Goal: Information Seeking & Learning: Learn about a topic

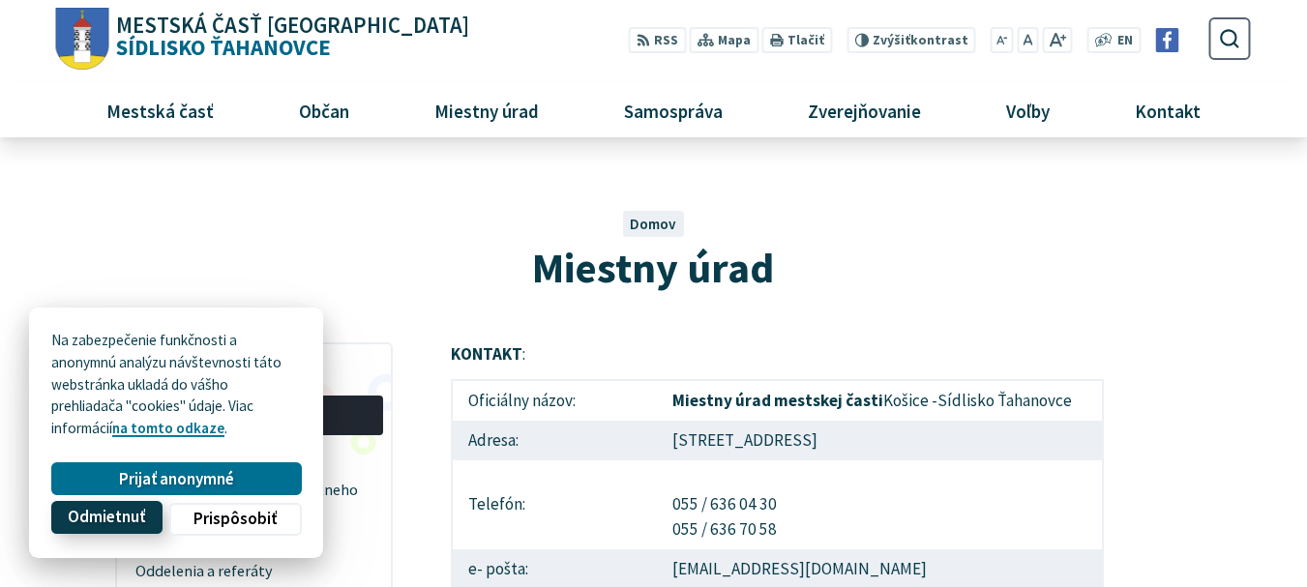
click at [117, 517] on span "Odmietnuť" at bounding box center [106, 518] width 77 height 20
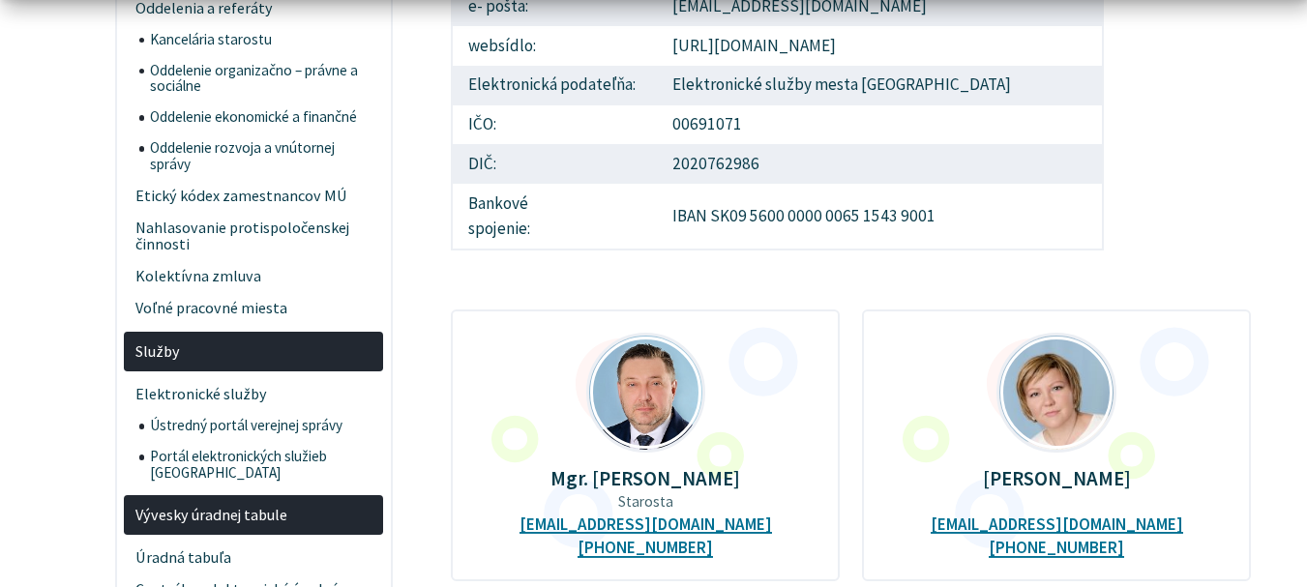
scroll to position [581, 0]
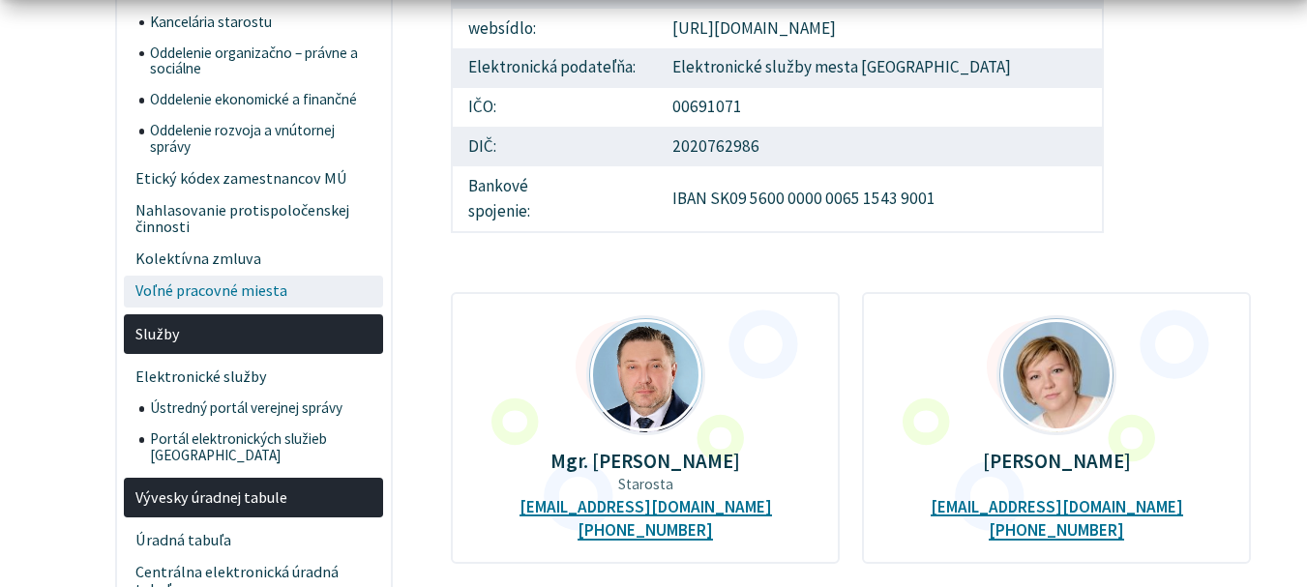
click at [173, 292] on span "Voľné pracovné miesta" at bounding box center [253, 292] width 237 height 32
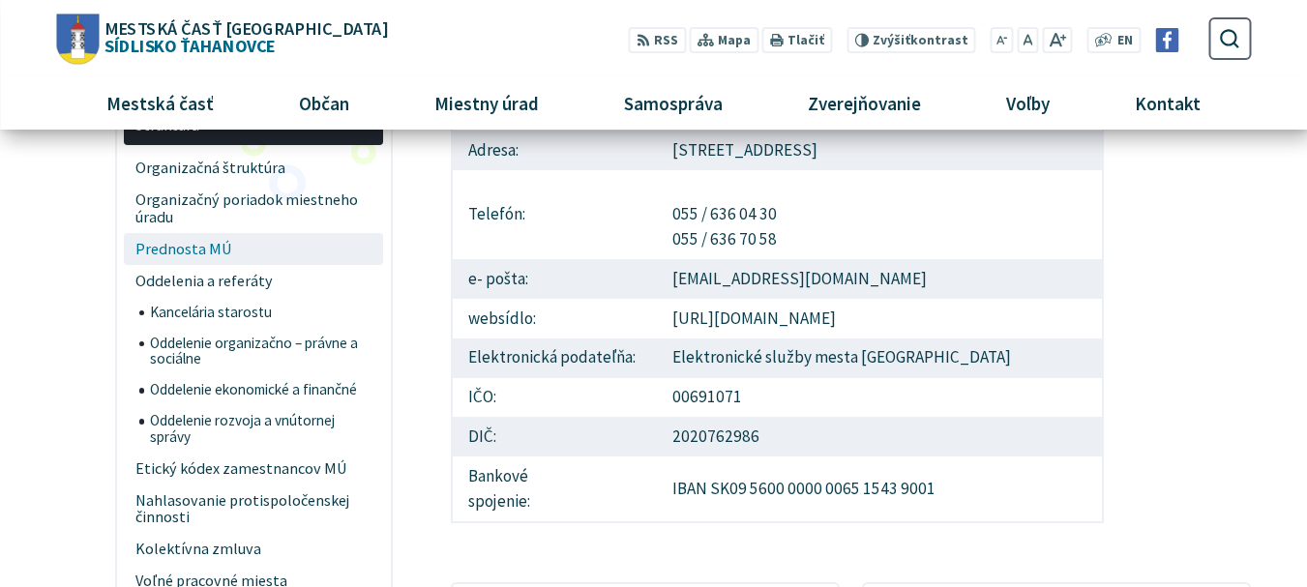
scroll to position [0, 0]
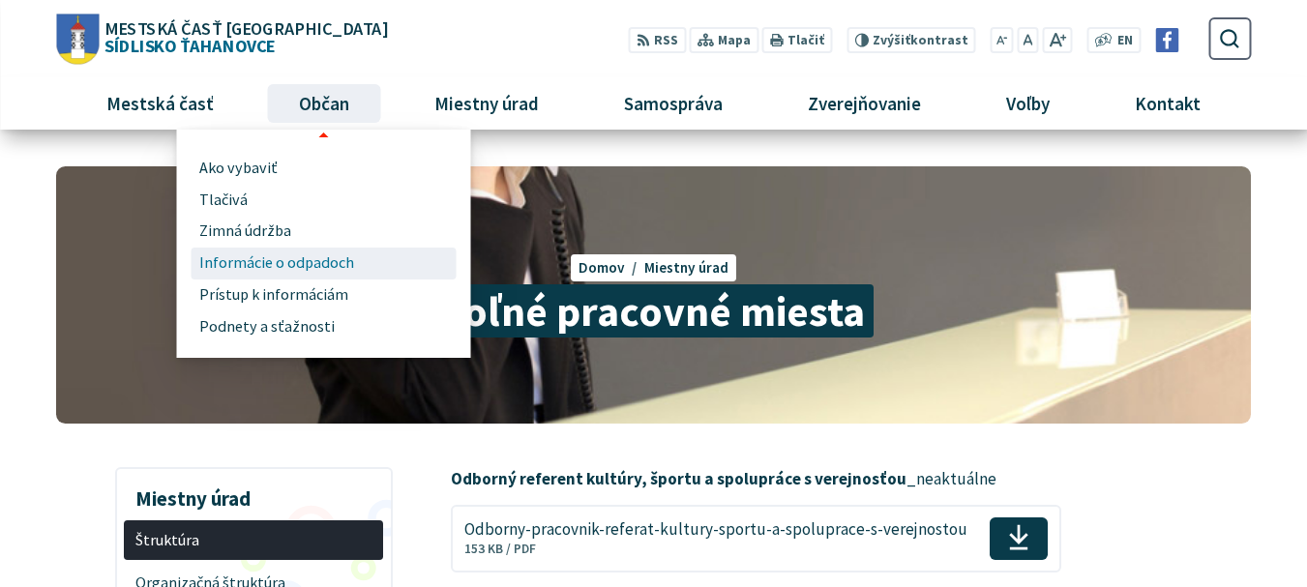
click at [251, 259] on span "Informácie o odpadoch" at bounding box center [276, 264] width 155 height 32
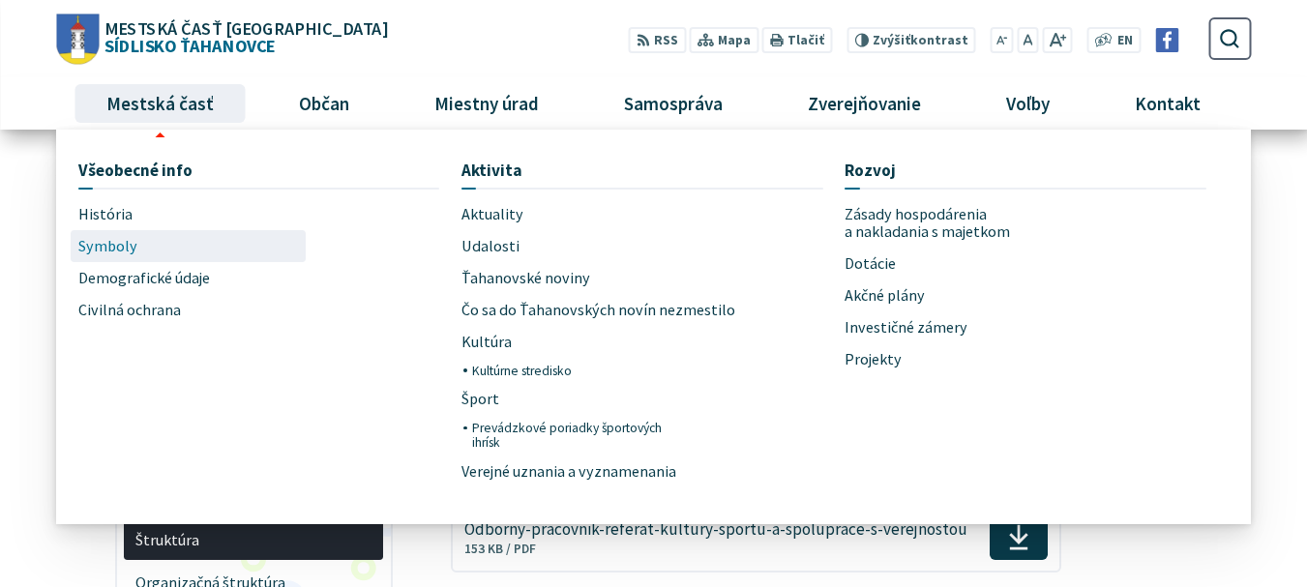
click at [110, 246] on span "Symboly" at bounding box center [107, 246] width 59 height 32
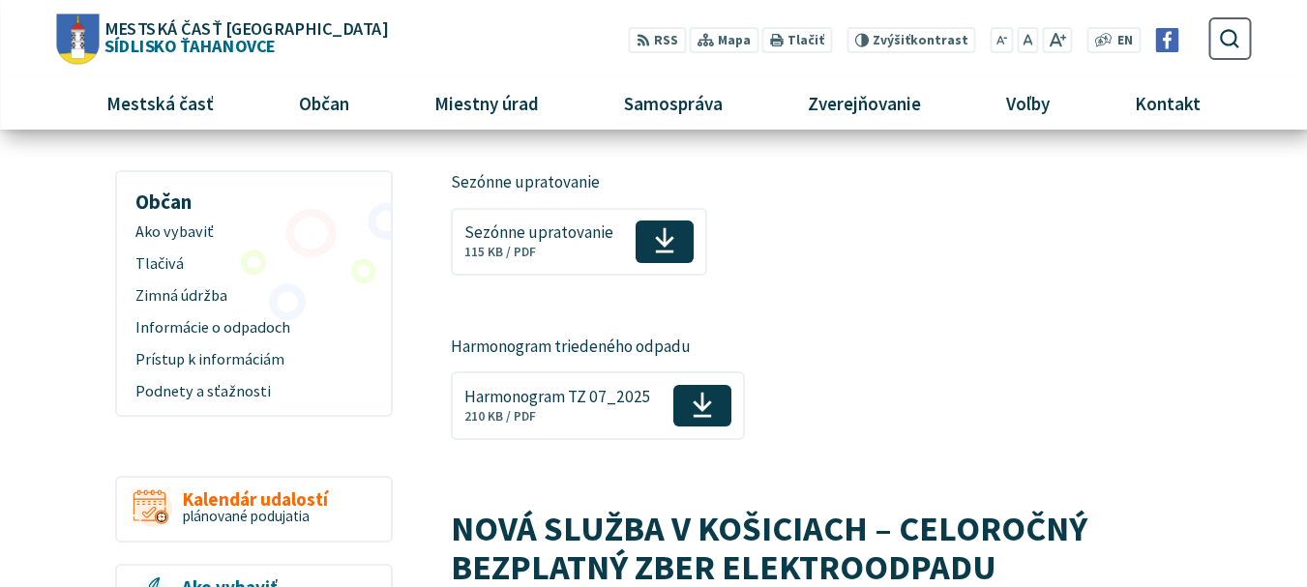
scroll to position [290, 0]
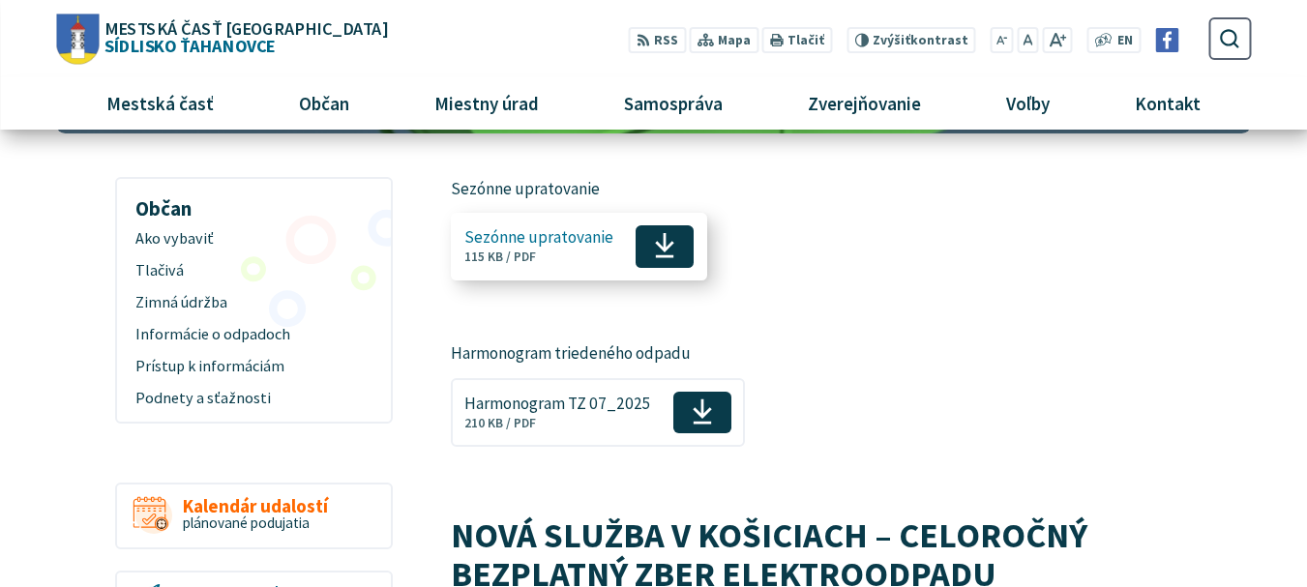
click at [522, 237] on span "Sezónne upratovanie" at bounding box center [538, 237] width 149 height 18
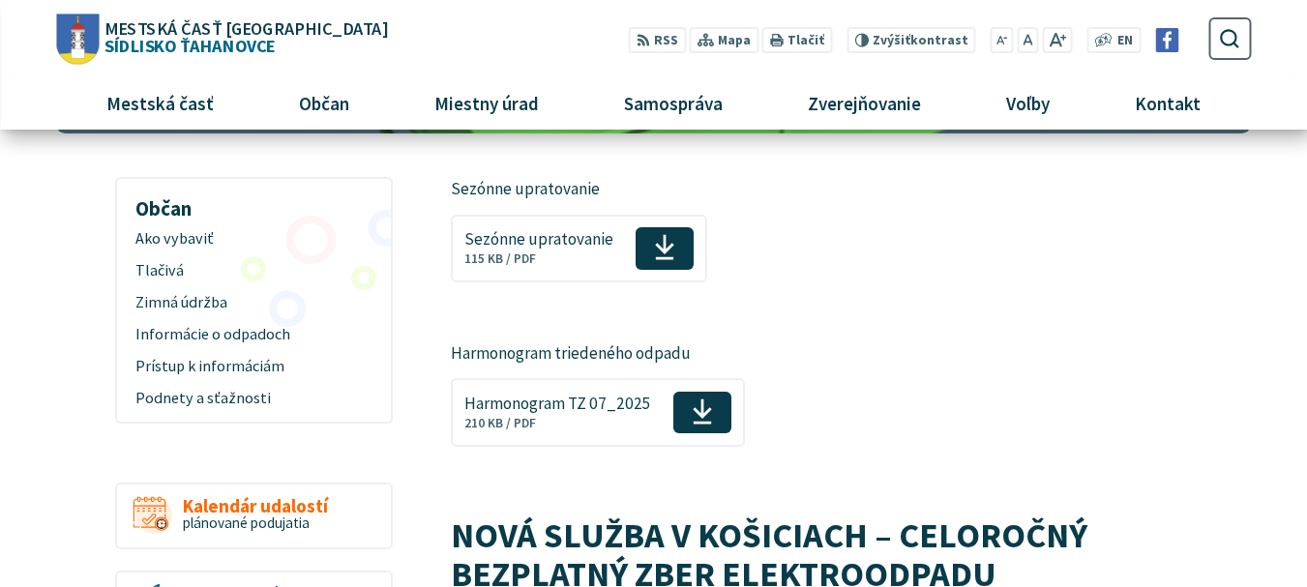
click at [533, 354] on p "Harmonogram triedeného odpadu" at bounding box center [777, 354] width 653 height 25
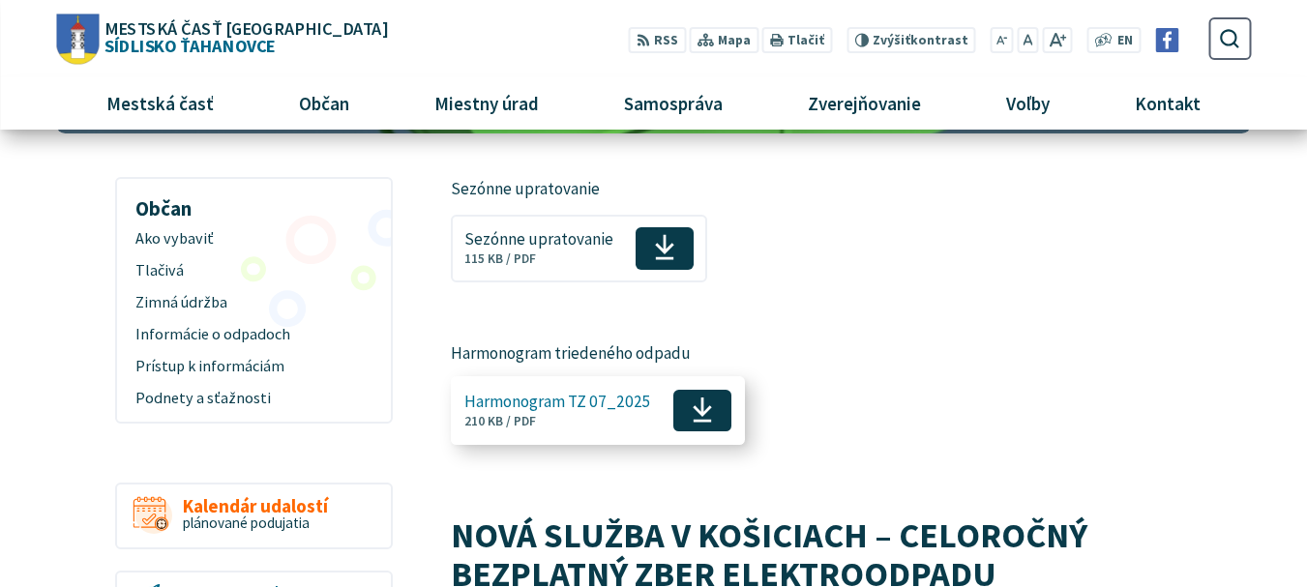
click at [694, 413] on use at bounding box center [702, 411] width 19 height 26
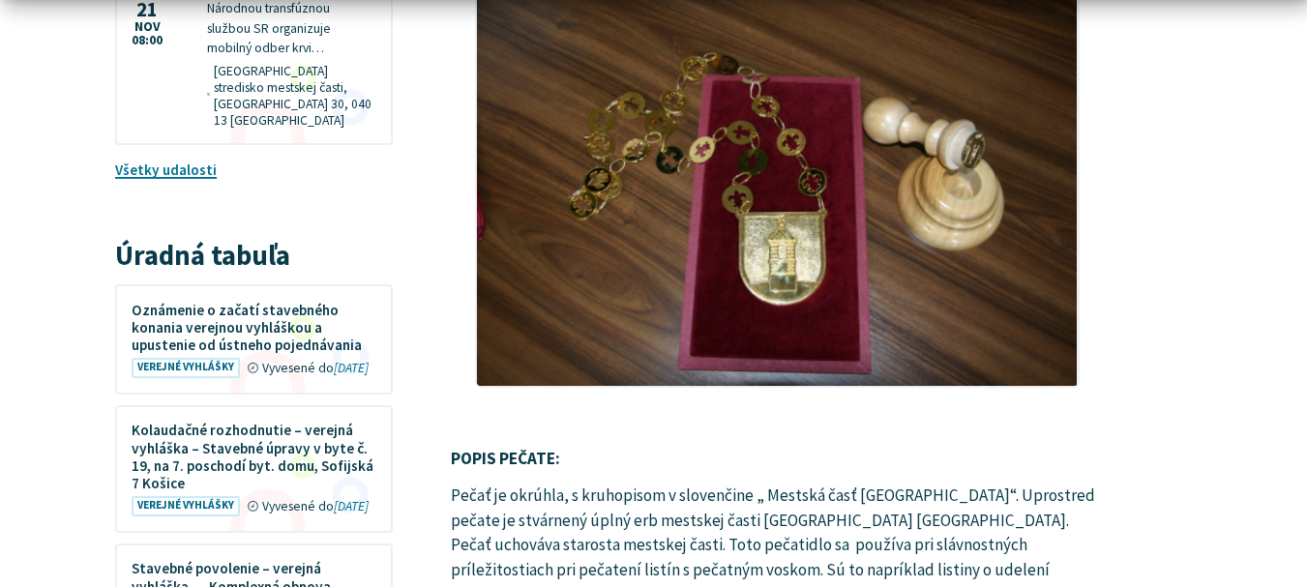
scroll to position [2322, 0]
